Goal: Find specific page/section: Find specific page/section

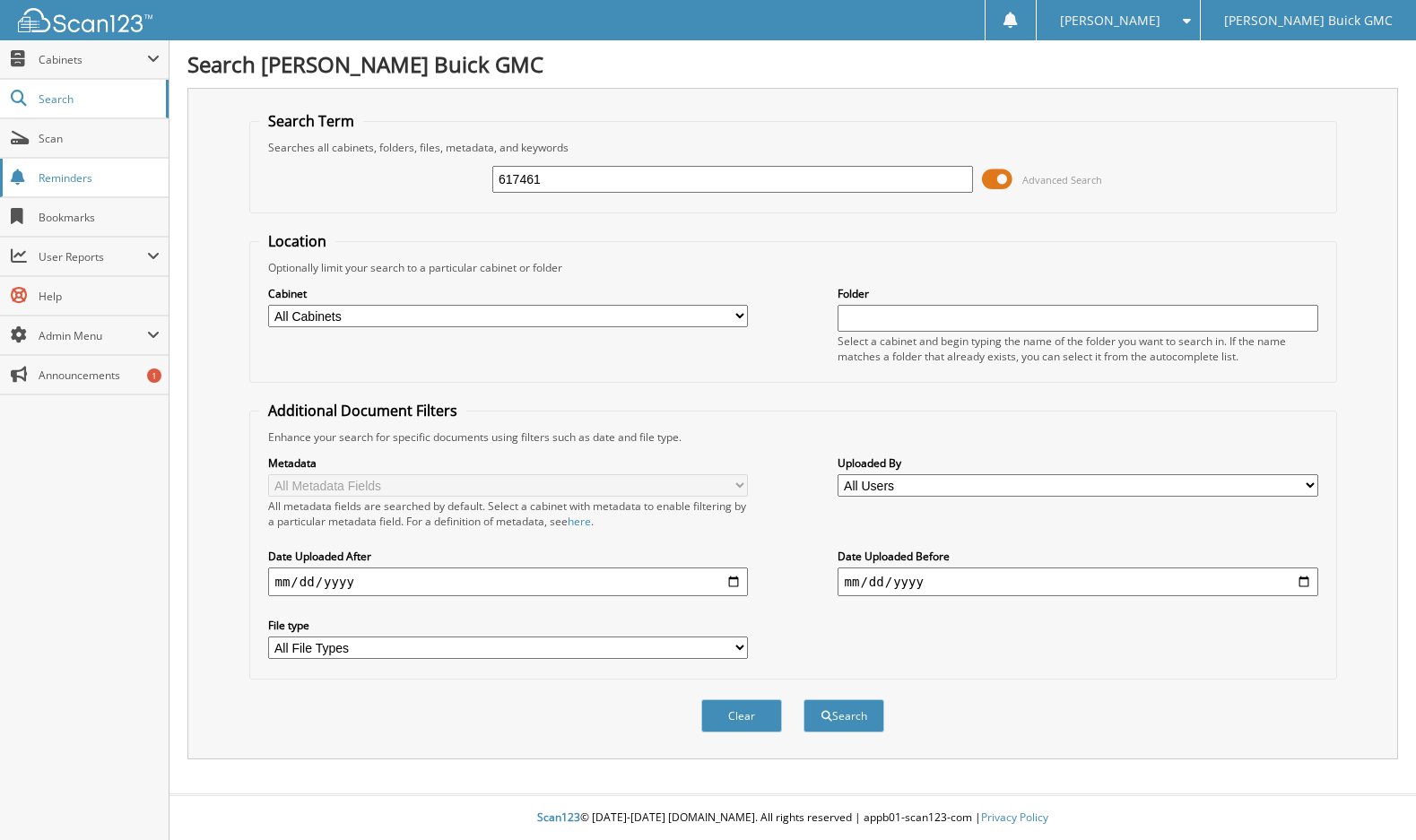
type input "617461"
click at [804, 699] on button "Search" at bounding box center [844, 716] width 81 height 33
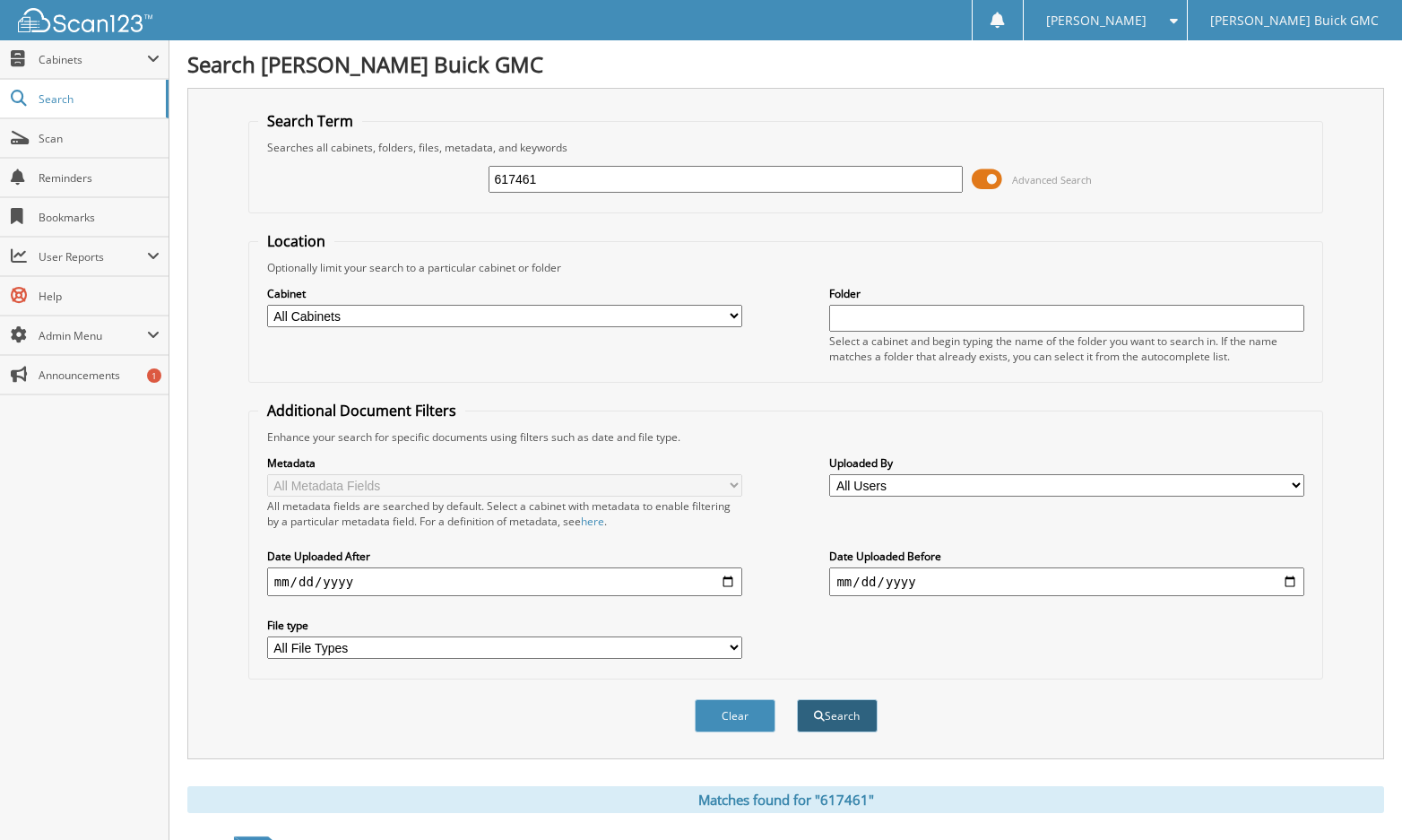
click at [833, 717] on button "Search" at bounding box center [837, 716] width 81 height 33
click at [71, 94] on span "Search" at bounding box center [97, 99] width 118 height 16
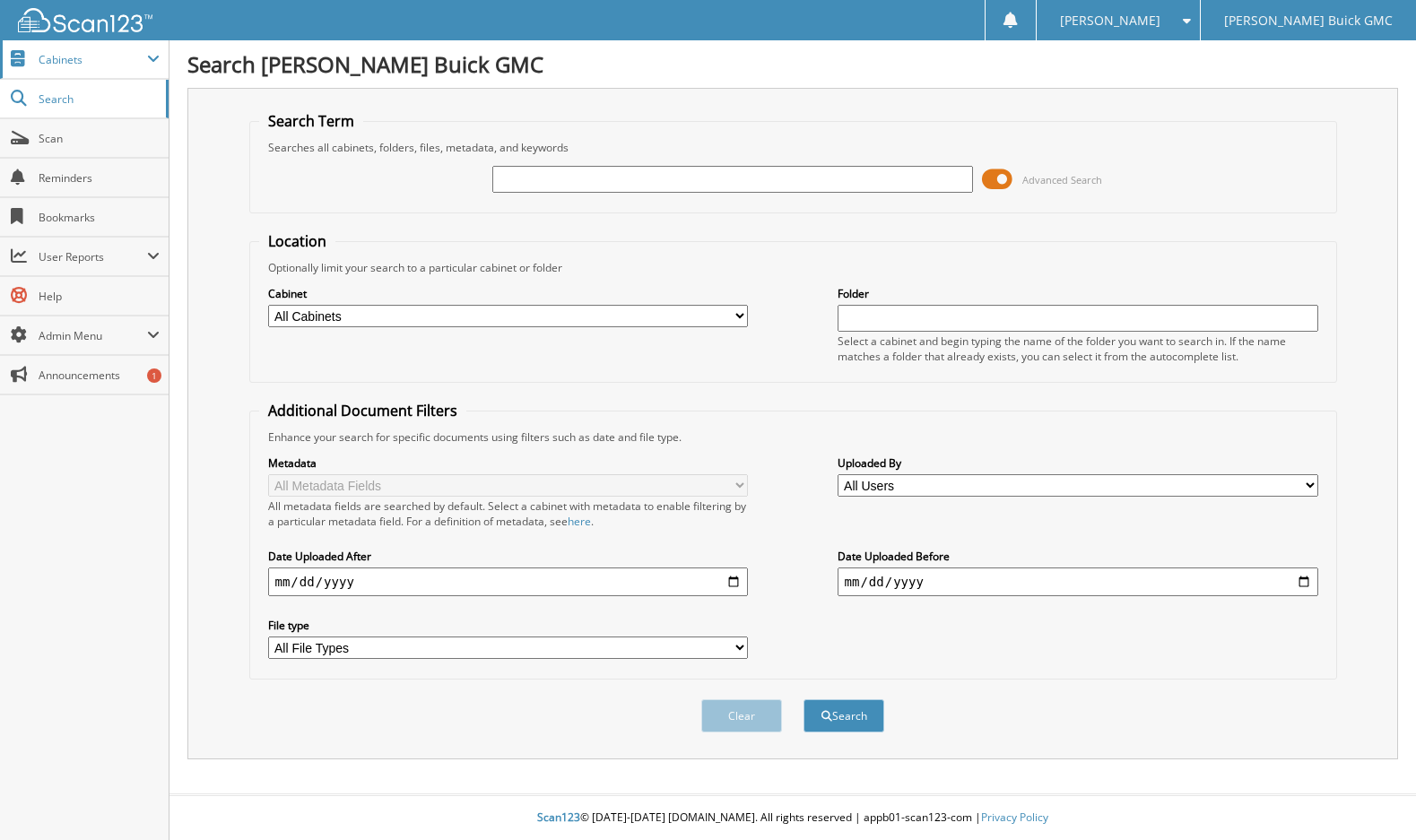
click at [81, 67] on span "Cabinets" at bounding box center [84, 59] width 168 height 38
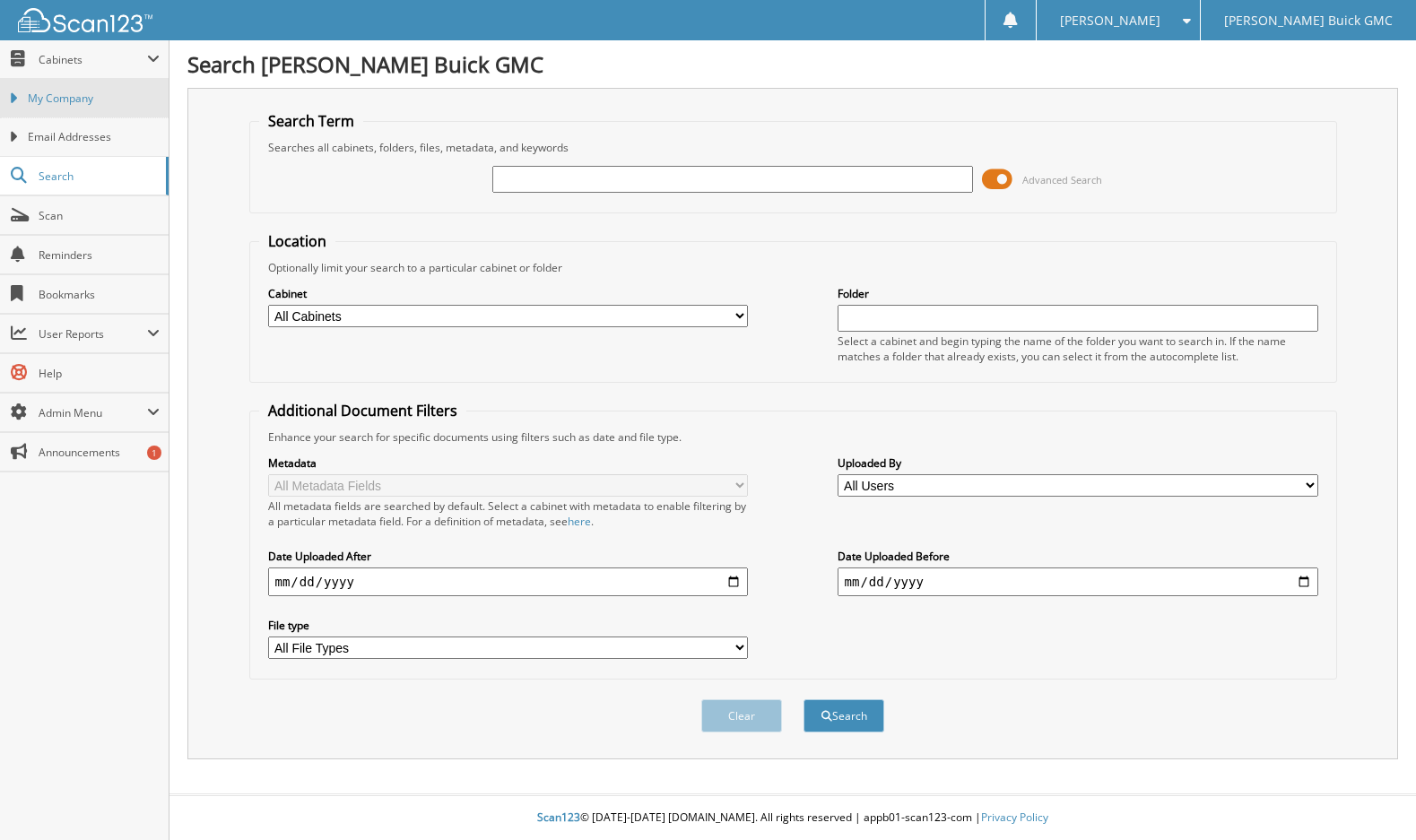
click at [80, 101] on span "My Company" at bounding box center [93, 99] width 132 height 16
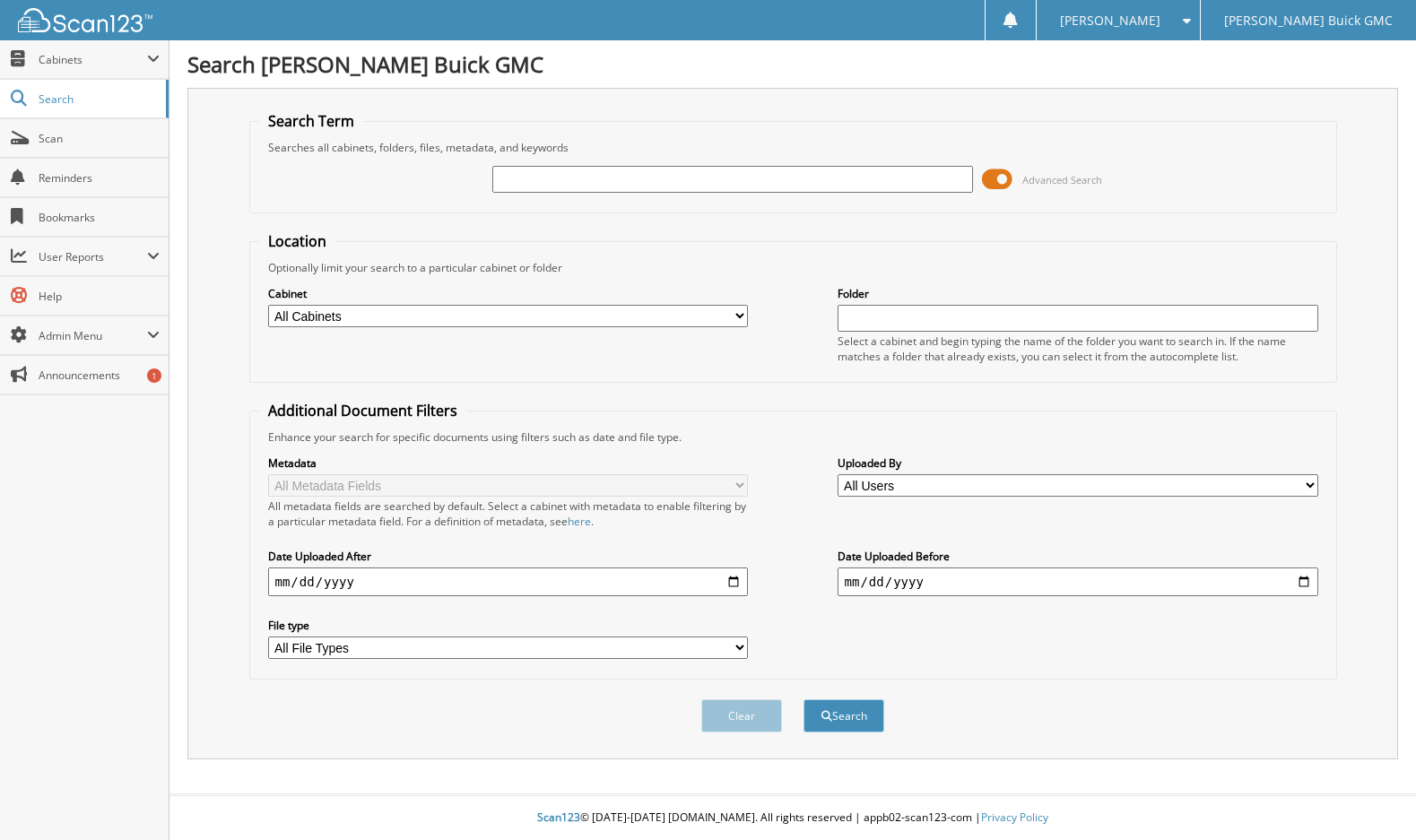
click at [992, 182] on span at bounding box center [997, 178] width 30 height 27
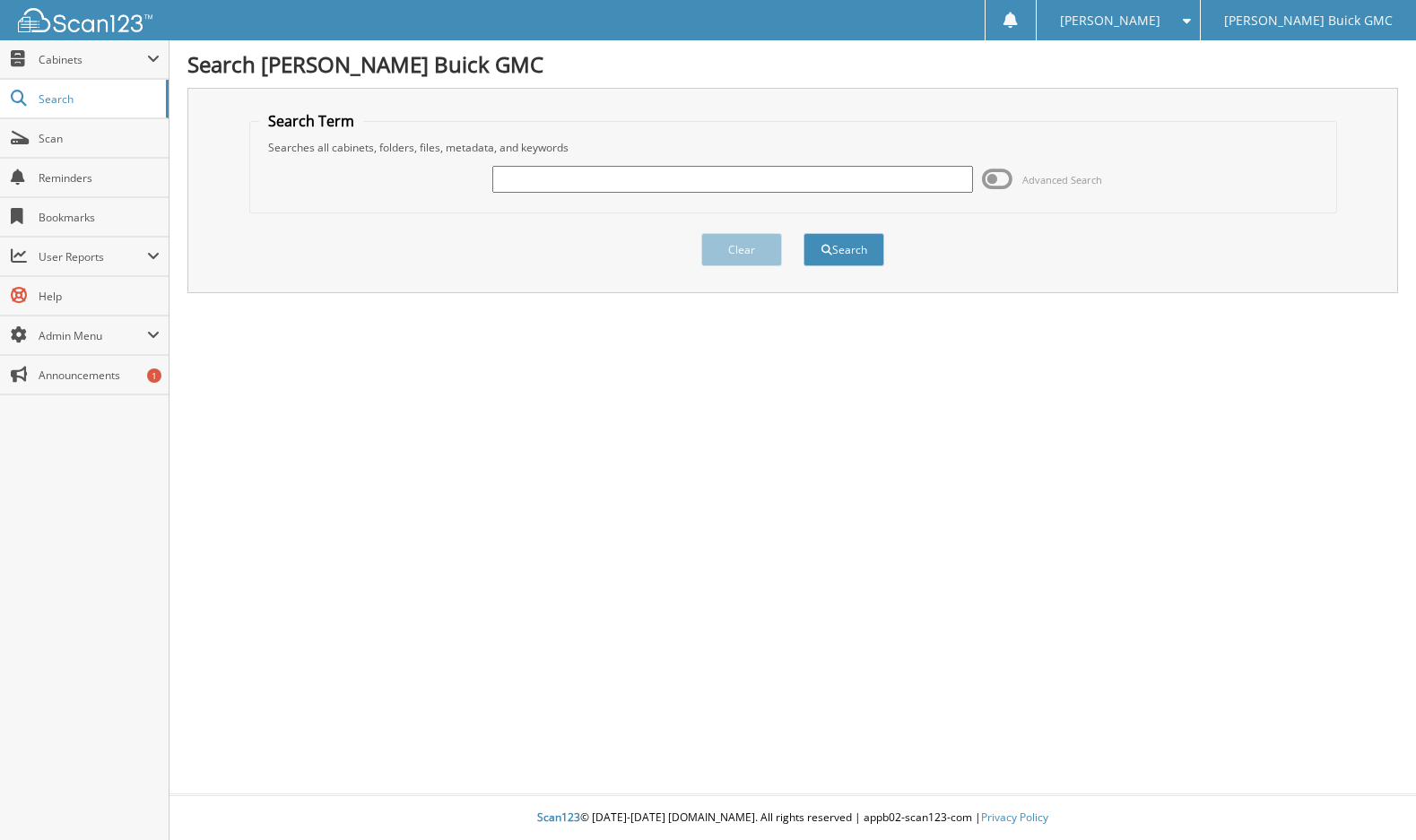
click at [591, 158] on div "Advanced Search" at bounding box center [793, 178] width 1068 height 48
click at [583, 173] on input "text" at bounding box center [732, 178] width 481 height 27
type input "TL162305"
click at [854, 239] on button "Search" at bounding box center [844, 250] width 81 height 33
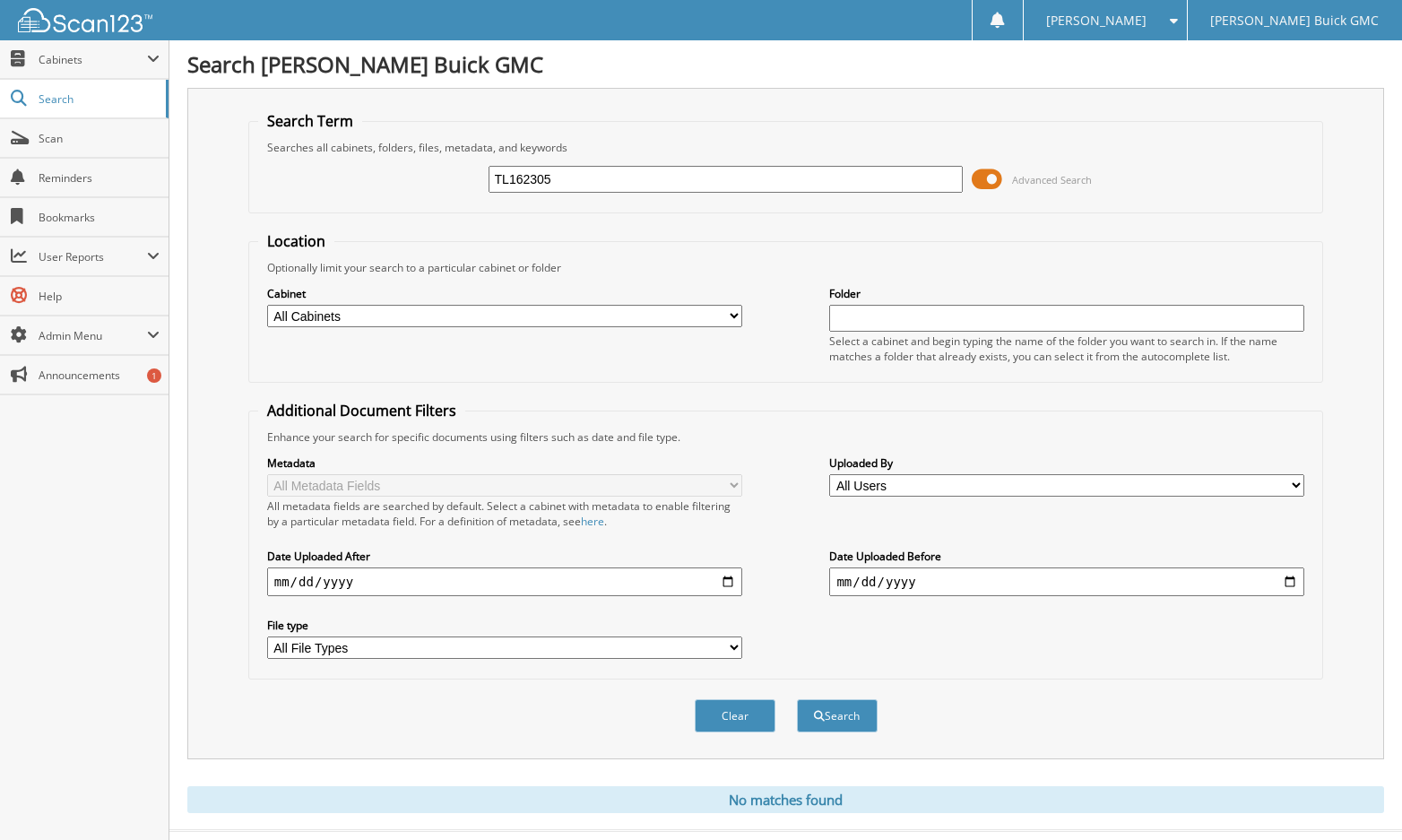
scroll to position [37, 0]
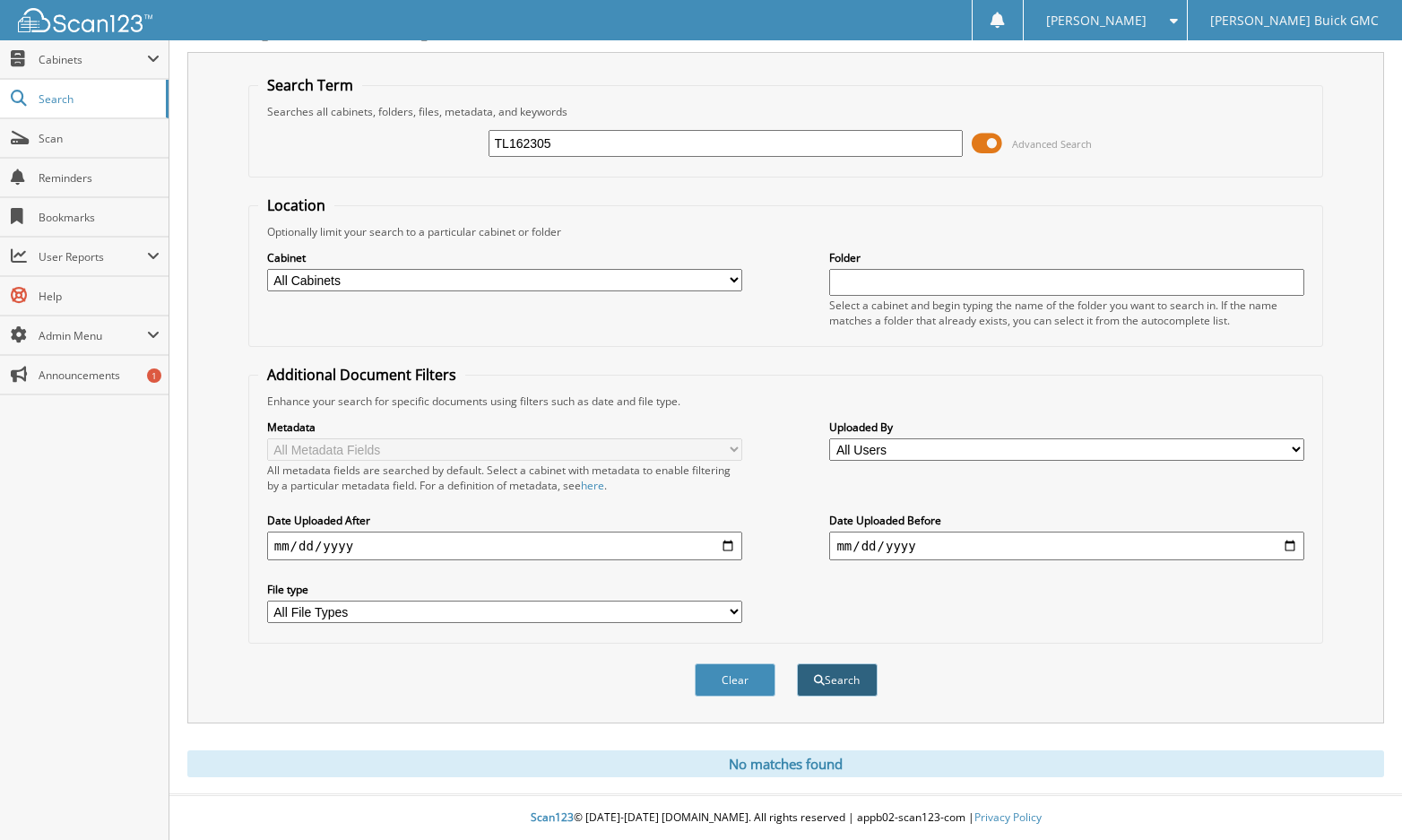
click at [824, 680] on button "Search" at bounding box center [837, 680] width 81 height 33
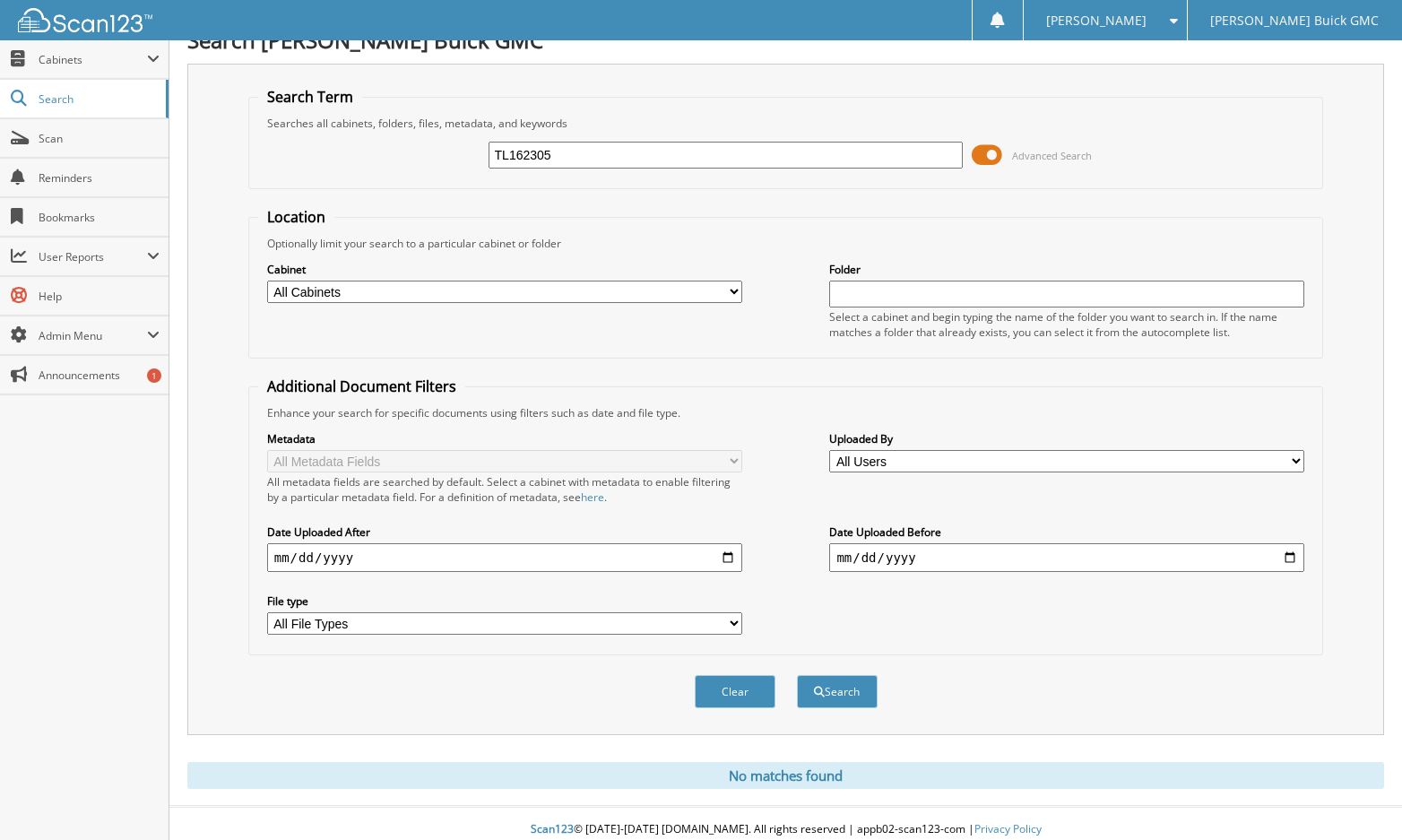
scroll to position [37, 0]
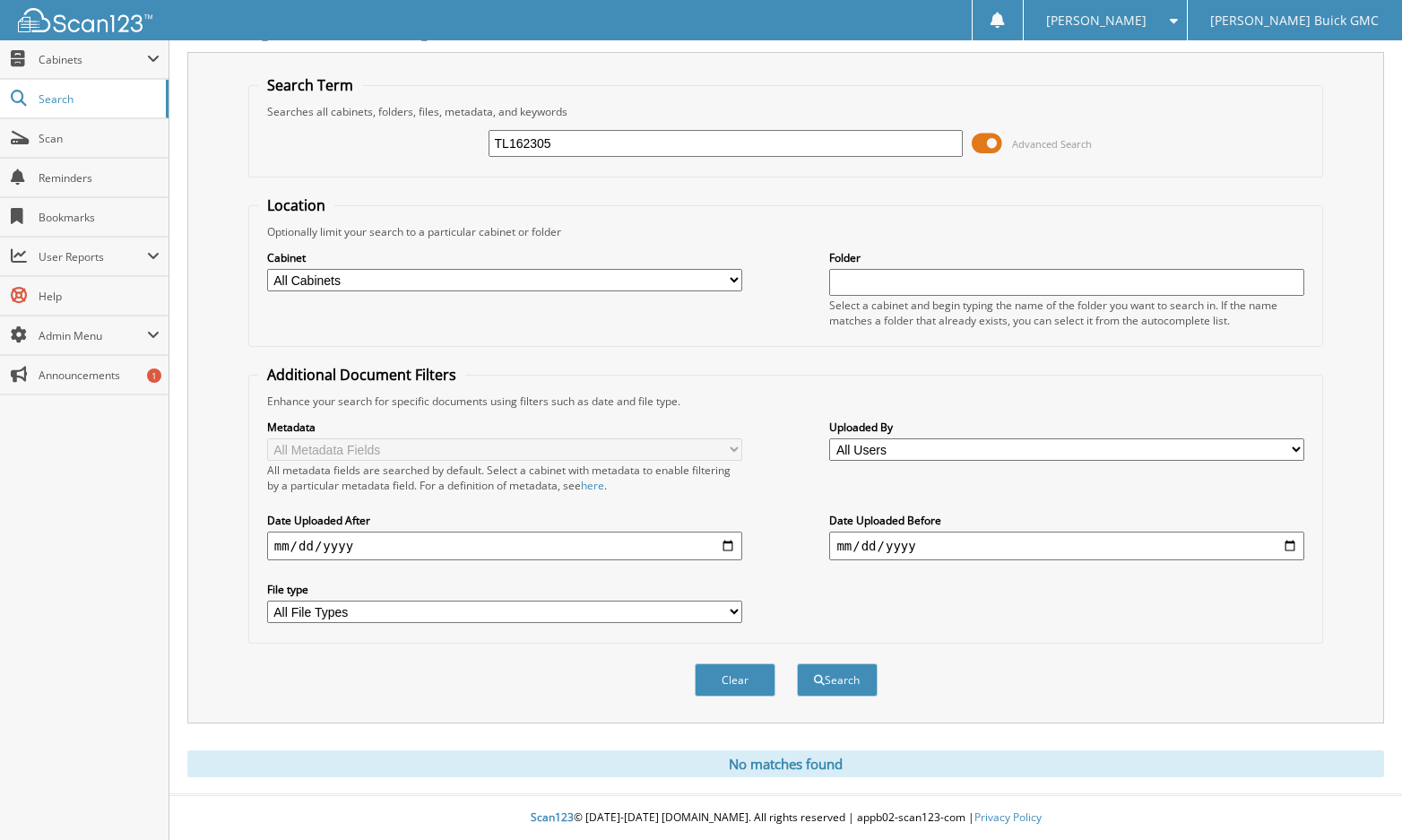
drag, startPoint x: 588, startPoint y: 141, endPoint x: 359, endPoint y: 133, distance: 229.1
click at [359, 133] on div "TL162305 Advanced Search" at bounding box center [786, 143] width 1056 height 48
type input "DTG249"
click at [797, 663] on button "Search" at bounding box center [837, 680] width 81 height 33
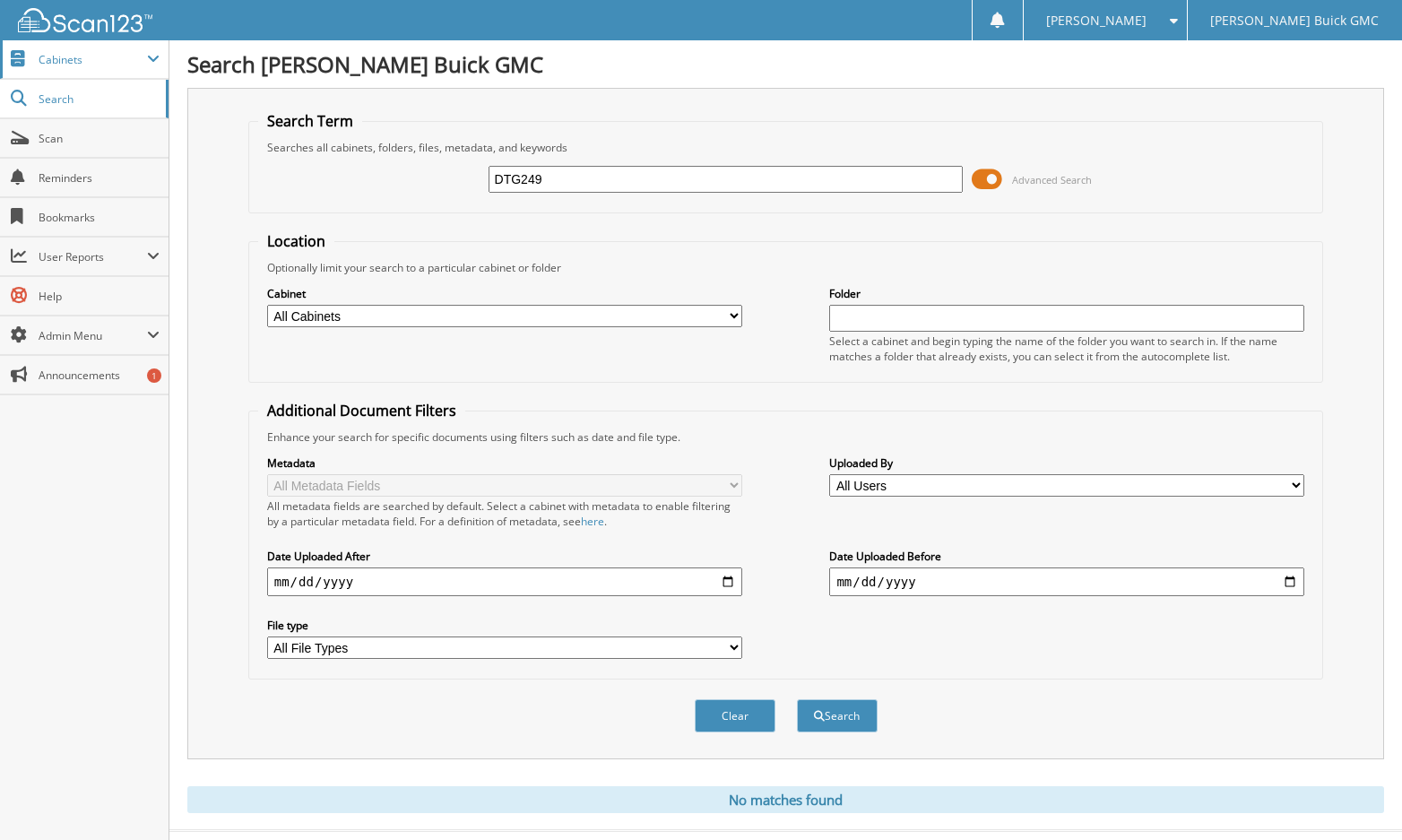
click at [76, 74] on span "Cabinets" at bounding box center [84, 59] width 168 height 38
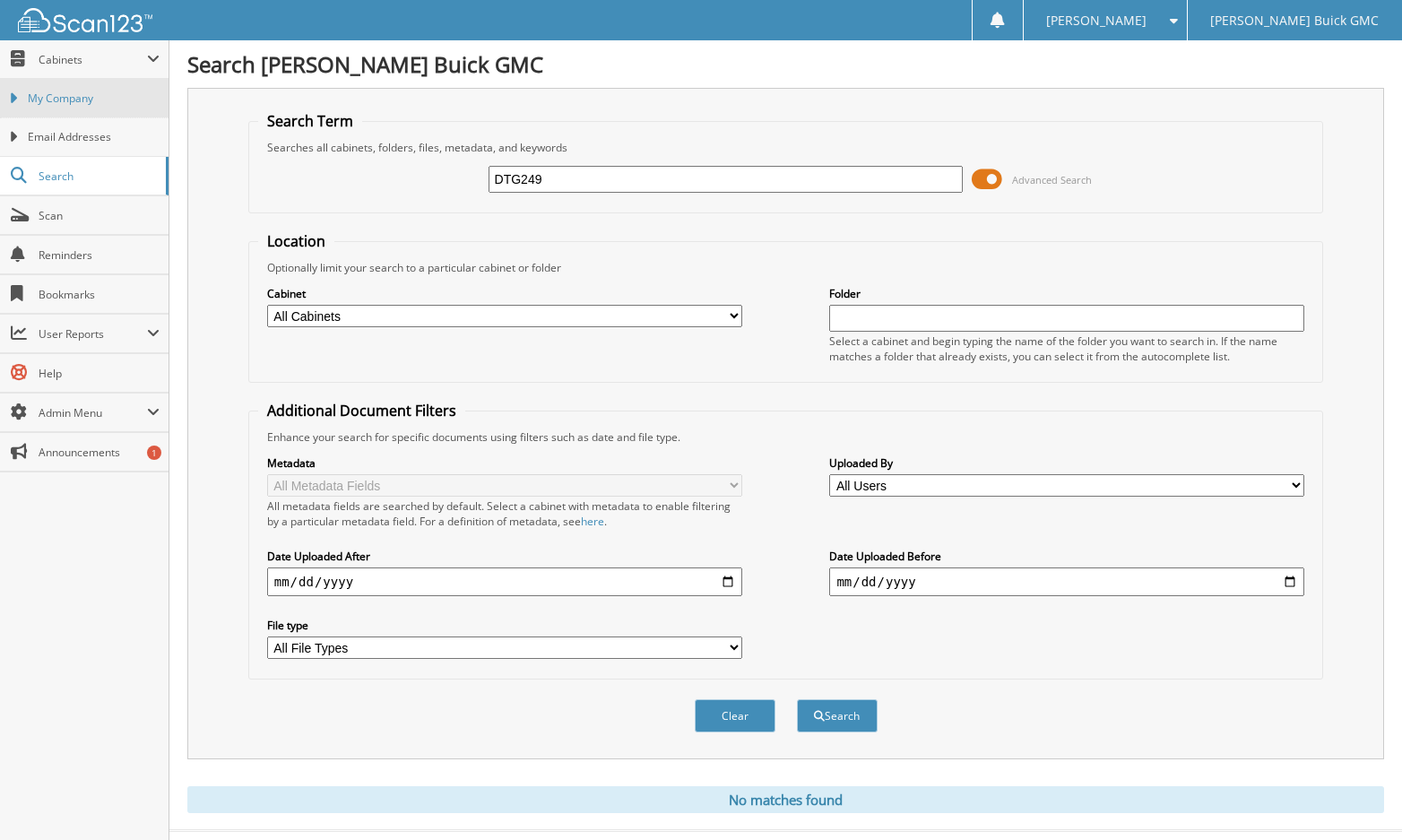
click at [76, 101] on span "My Company" at bounding box center [93, 99] width 132 height 16
